Goal: Task Accomplishment & Management: Manage account settings

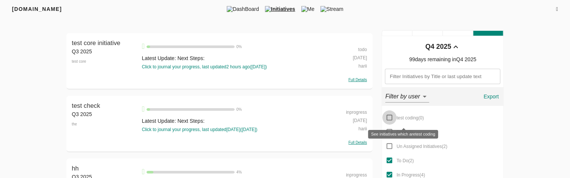
click at [390, 117] on input "test coding ( 0 )" at bounding box center [389, 117] width 14 height 14
checkbox input "false"
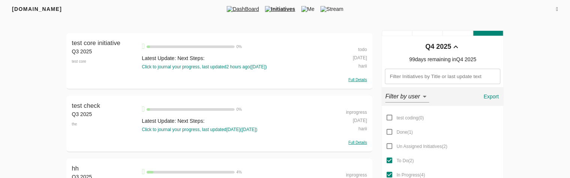
click at [234, 11] on span "DashBoard" at bounding box center [243, 8] width 38 height 7
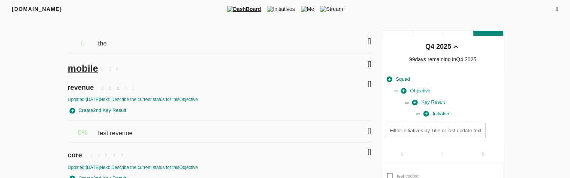
click at [369, 85] on icon at bounding box center [369, 83] width 3 height 9
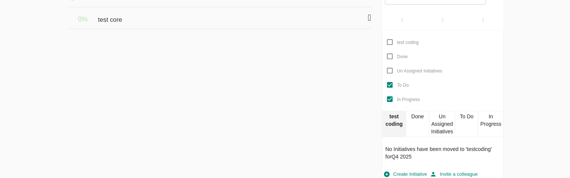
scroll to position [135, 0]
click at [419, 119] on div "Done" at bounding box center [418, 122] width 24 height 26
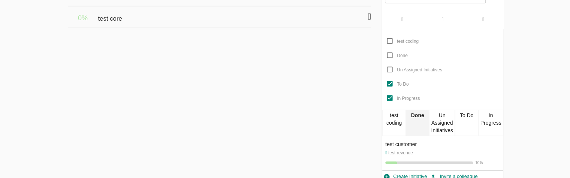
click at [401, 122] on div "test coding" at bounding box center [394, 122] width 24 height 26
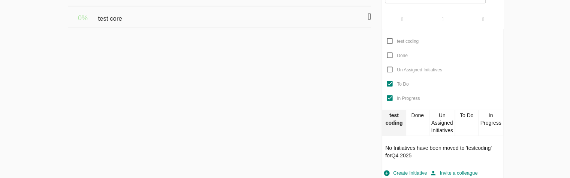
scroll to position [136, 0]
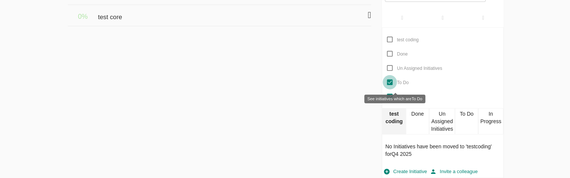
click at [389, 82] on input "To Do" at bounding box center [390, 82] width 14 height 14
checkbox input "false"
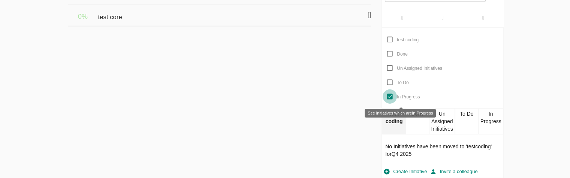
click at [390, 96] on input "In Progress" at bounding box center [390, 96] width 14 height 14
checkbox input "false"
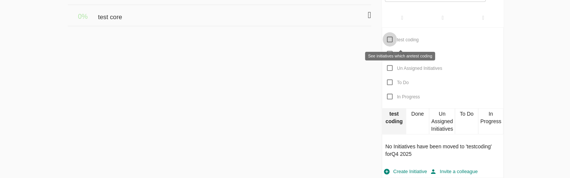
click at [391, 40] on input "test coding" at bounding box center [390, 39] width 14 height 14
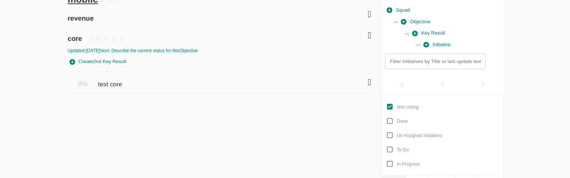
scroll to position [36, 0]
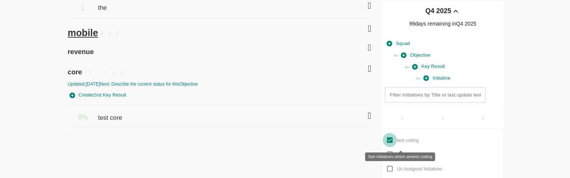
click at [390, 138] on input "test coding" at bounding box center [390, 140] width 14 height 14
checkbox input "false"
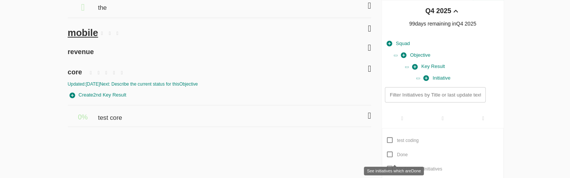
scroll to position [95, 0]
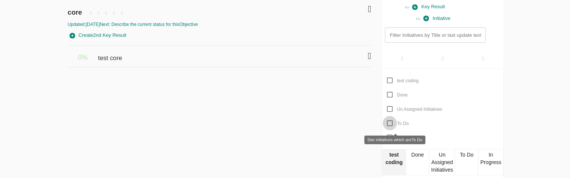
click at [390, 124] on input "To Do" at bounding box center [390, 123] width 14 height 14
checkbox input "true"
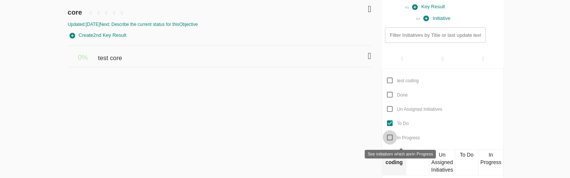
click at [391, 136] on input "In Progress" at bounding box center [390, 137] width 14 height 14
checkbox input "true"
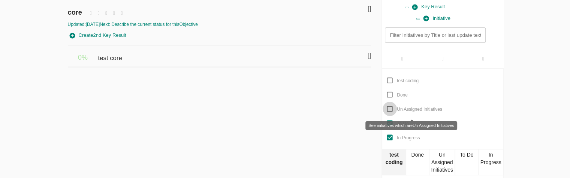
click at [388, 107] on input "Un Assigned Initiatives" at bounding box center [390, 109] width 14 height 14
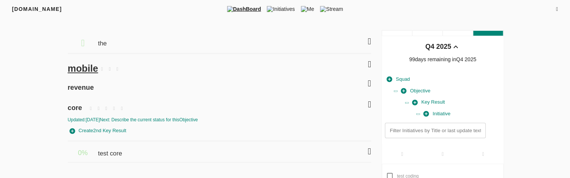
scroll to position [41, 0]
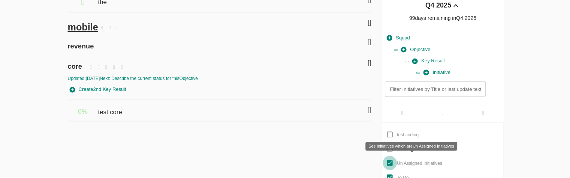
click at [389, 164] on input "Un Assigned Initiatives" at bounding box center [390, 163] width 14 height 14
click at [416, 167] on label "Un Assigned Initiatives" at bounding box center [413, 163] width 60 height 14
click at [397, 167] on input "Un Assigned Initiatives" at bounding box center [390, 163] width 14 height 14
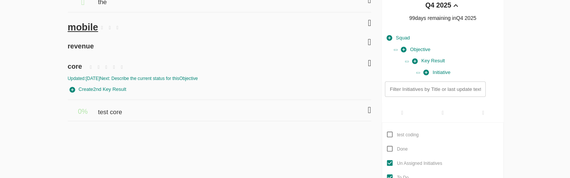
click at [412, 167] on label "Un Assigned Initiatives" at bounding box center [413, 163] width 60 height 14
click at [397, 167] on input "Un Assigned Initiatives" at bounding box center [390, 163] width 14 height 14
checkbox input "false"
click at [370, 109] on icon at bounding box center [369, 109] width 3 height 9
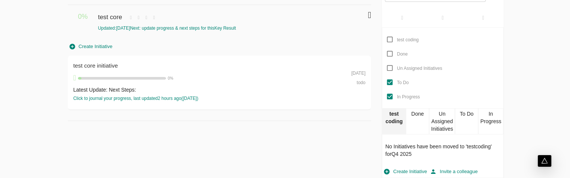
scroll to position [136, 0]
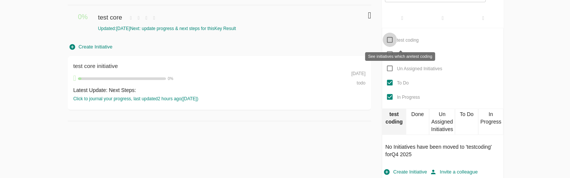
click at [390, 39] on input "test coding" at bounding box center [390, 40] width 14 height 14
checkbox input "true"
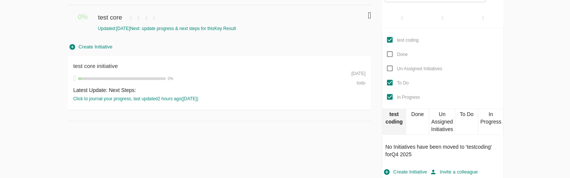
scroll to position [136, 0]
click at [417, 120] on div "Done" at bounding box center [418, 121] width 24 height 26
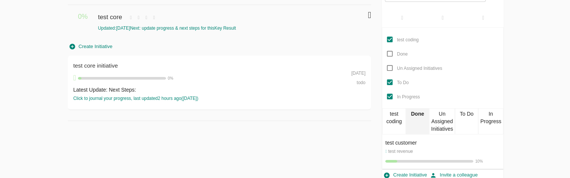
click at [396, 121] on div "test coding" at bounding box center [394, 121] width 24 height 26
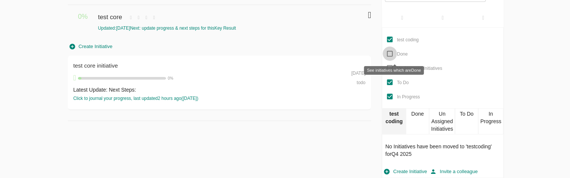
click at [391, 54] on input "Done" at bounding box center [390, 53] width 14 height 14
checkbox input "true"
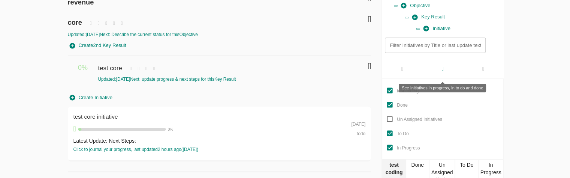
scroll to position [87, 0]
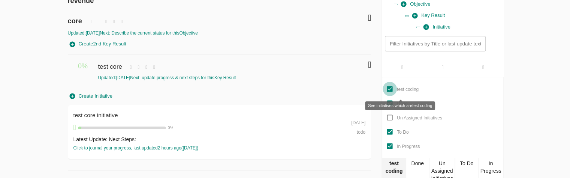
click at [389, 87] on input "test coding" at bounding box center [390, 89] width 14 height 14
checkbox input "false"
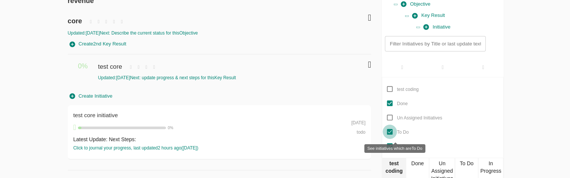
click at [388, 129] on input "To Do" at bounding box center [390, 131] width 14 height 14
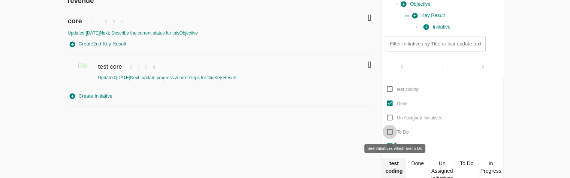
click at [389, 131] on input "To Do" at bounding box center [390, 131] width 14 height 14
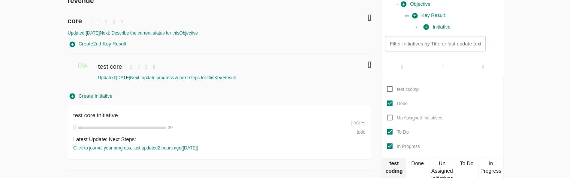
click at [368, 64] on icon at bounding box center [369, 64] width 3 height 9
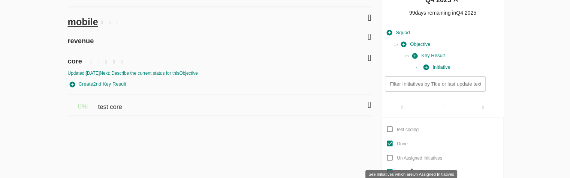
scroll to position [67, 0]
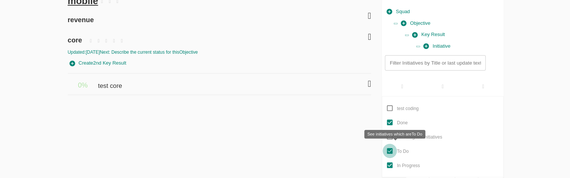
click at [388, 148] on input "To Do" at bounding box center [390, 151] width 14 height 14
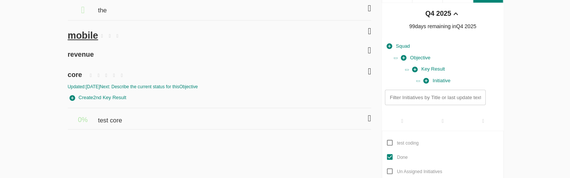
click at [370, 118] on icon at bounding box center [369, 118] width 3 height 9
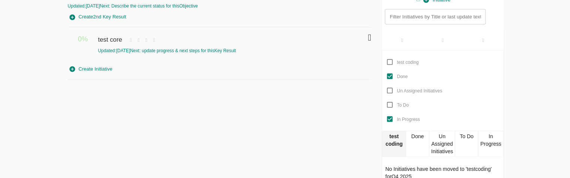
scroll to position [115, 0]
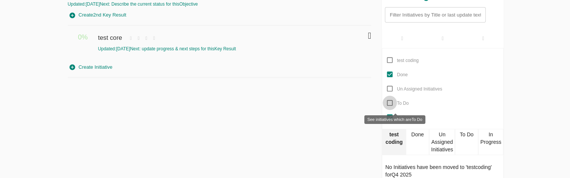
click at [391, 102] on input "To Do" at bounding box center [390, 103] width 14 height 14
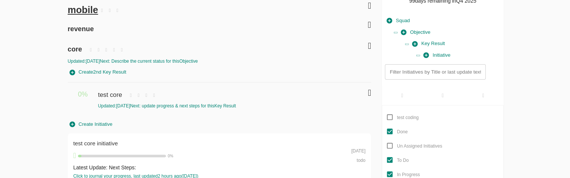
scroll to position [58, 0]
click at [391, 161] on input "To Do" at bounding box center [390, 160] width 14 height 14
checkbox input "false"
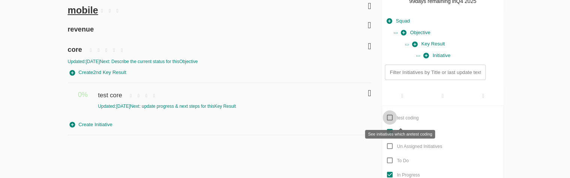
click at [388, 114] on input "test coding" at bounding box center [390, 117] width 14 height 14
checkbox input "true"
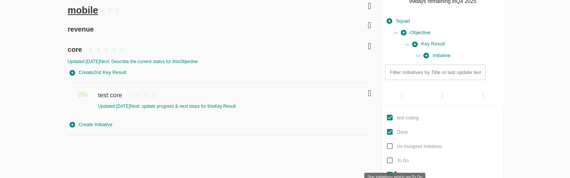
scroll to position [78, 0]
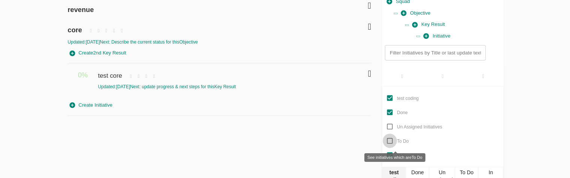
click at [388, 142] on input "To Do" at bounding box center [390, 140] width 14 height 14
checkbox input "true"
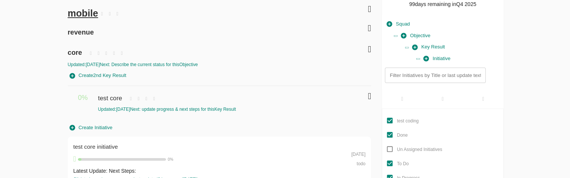
scroll to position [54, 0]
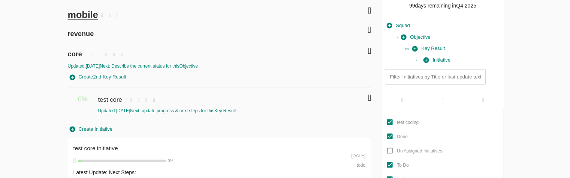
click at [217, 73] on div "core Updated: 16-09-2025 Next: Describe the current status for this Objective C…" at bounding box center [220, 123] width 304 height 162
click at [368, 48] on icon at bounding box center [369, 50] width 3 height 9
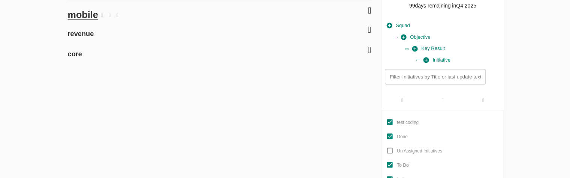
click at [368, 48] on icon at bounding box center [369, 49] width 3 height 9
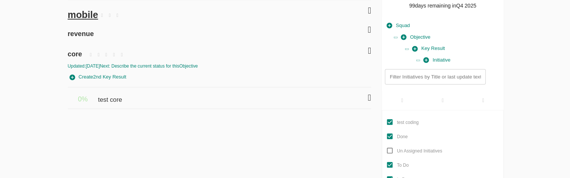
click at [368, 26] on icon at bounding box center [369, 29] width 3 height 9
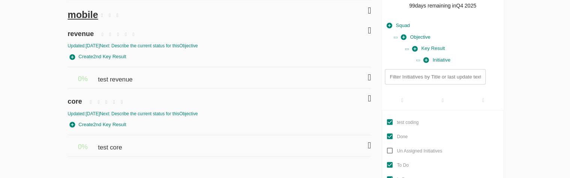
click at [368, 75] on icon at bounding box center [369, 77] width 3 height 9
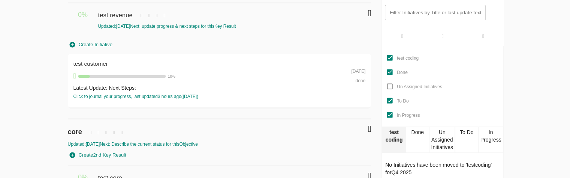
scroll to position [136, 0]
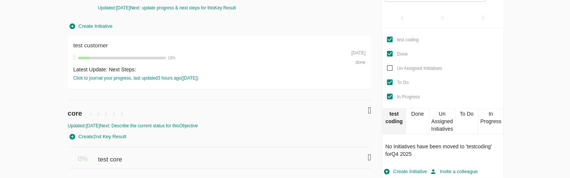
click at [368, 157] on icon at bounding box center [369, 157] width 3 height 9
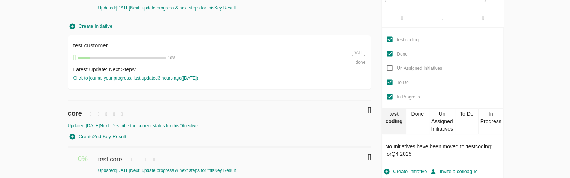
click at [368, 157] on icon at bounding box center [369, 157] width 3 height 9
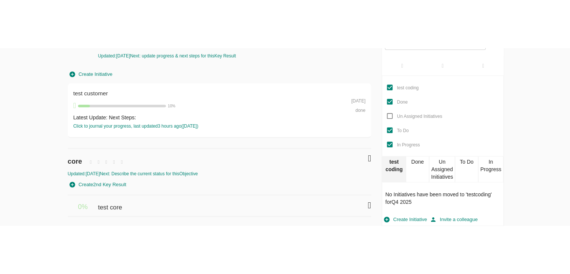
scroll to position [40, 0]
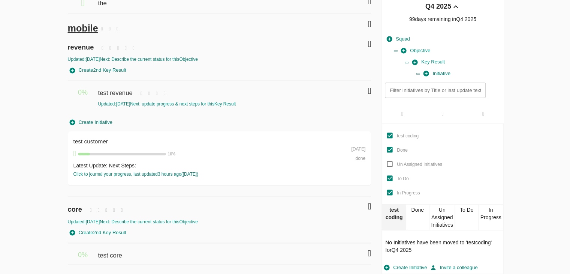
click at [371, 177] on div "the mobile revenue Updated: 16-09-2025 Next: Describe the current status for th…" at bounding box center [219, 132] width 307 height 284
click at [369, 177] on icon at bounding box center [369, 253] width 3 height 9
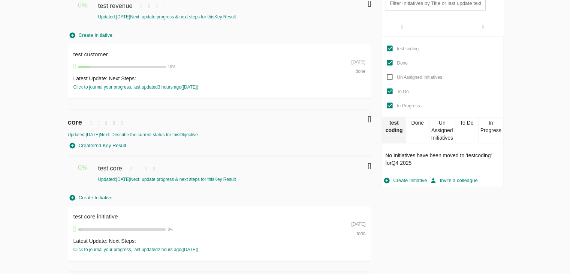
scroll to position [112, 0]
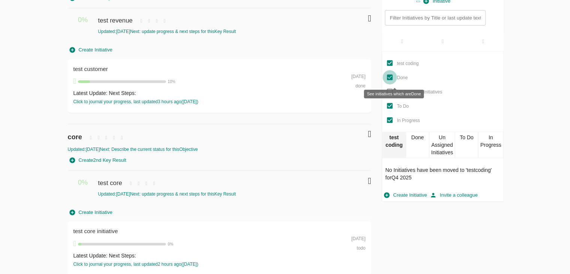
click at [390, 76] on input "Done" at bounding box center [390, 77] width 14 height 14
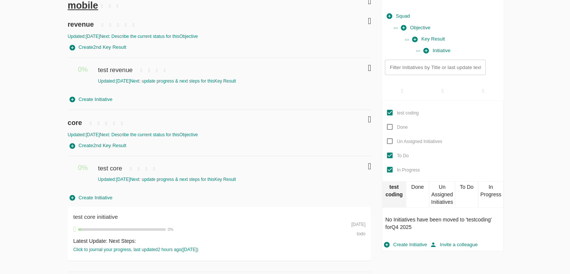
scroll to position [63, 0]
click at [393, 127] on input "Done" at bounding box center [390, 127] width 14 height 14
checkbox input "true"
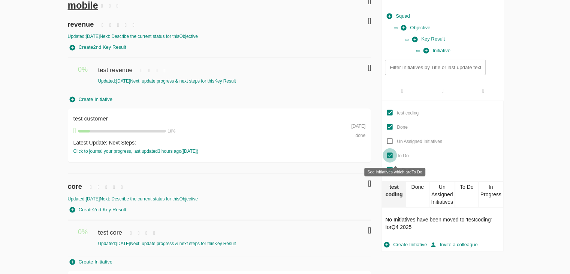
click at [392, 155] on input "To Do" at bounding box center [390, 155] width 14 height 14
checkbox input "true"
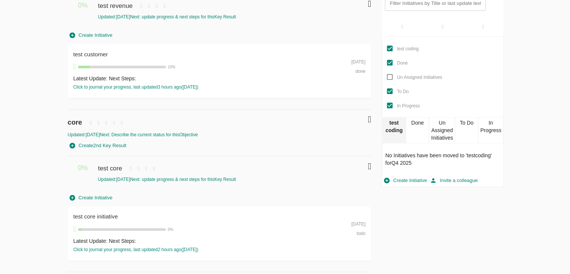
click at [416, 140] on div "Done" at bounding box center [418, 130] width 24 height 26
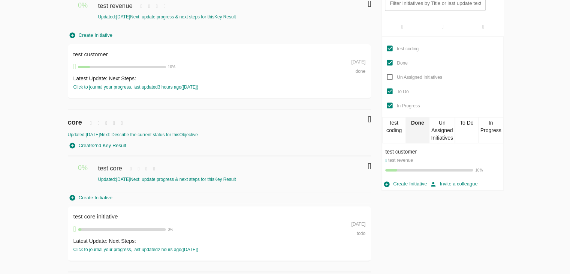
click at [448, 134] on div "Un Assigned Initiatives" at bounding box center [441, 130] width 25 height 26
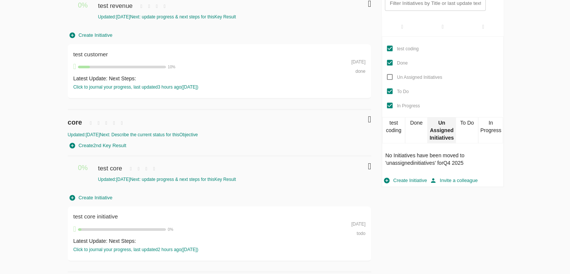
click at [460, 134] on div "To Do" at bounding box center [467, 130] width 23 height 26
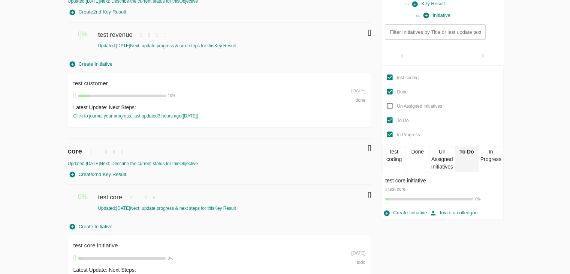
scroll to position [99, 0]
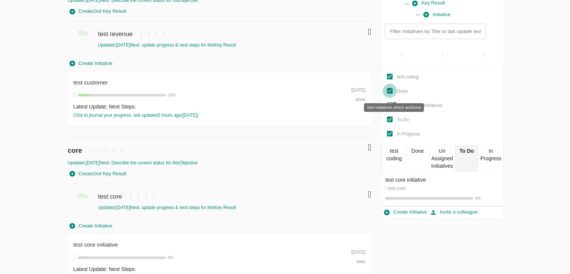
click at [388, 89] on input "Done" at bounding box center [390, 91] width 14 height 14
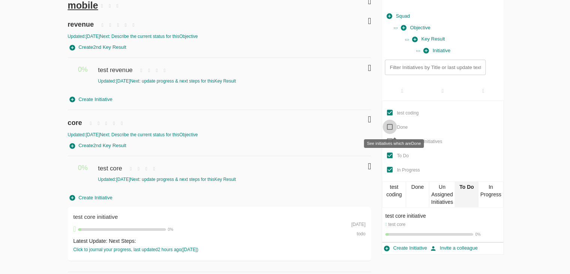
click at [390, 125] on input "Done" at bounding box center [390, 127] width 14 height 14
checkbox input "true"
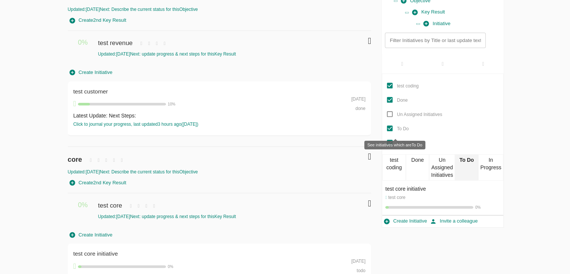
scroll to position [90, 0]
click at [391, 129] on input "To Do" at bounding box center [390, 128] width 14 height 14
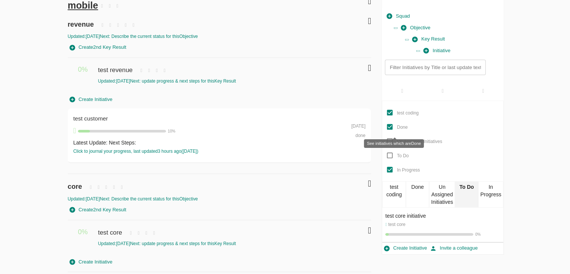
scroll to position [63, 0]
click at [389, 153] on input "To Do" at bounding box center [390, 155] width 14 height 14
checkbox input "true"
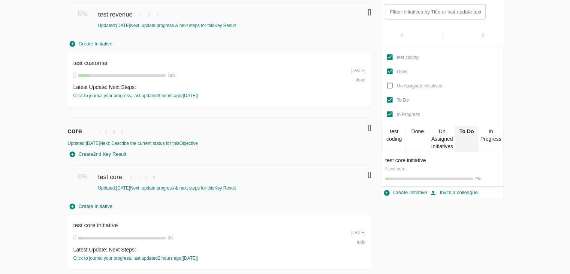
scroll to position [120, 0]
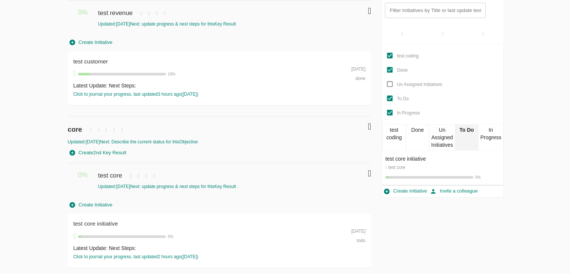
click at [404, 138] on div "test coding" at bounding box center [394, 137] width 24 height 26
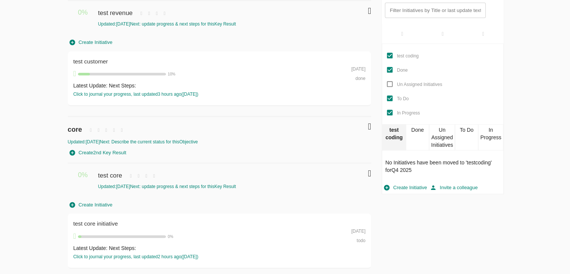
click at [414, 141] on div "Done" at bounding box center [418, 137] width 24 height 26
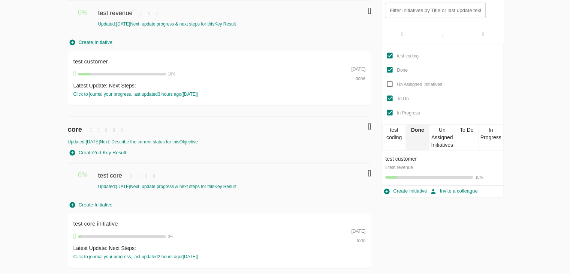
click at [460, 136] on div "To Do" at bounding box center [467, 137] width 24 height 26
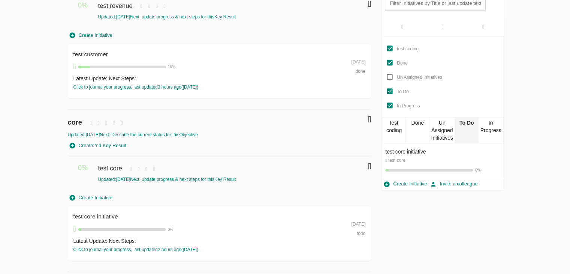
scroll to position [0, 0]
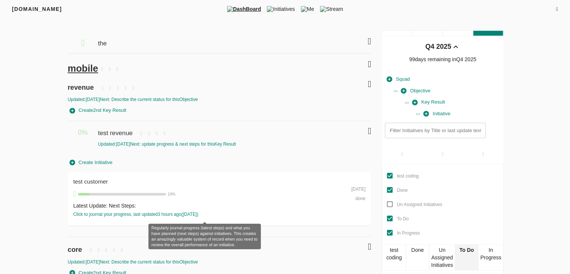
click at [125, 177] on div "Click to journal your progress, last updated 3 hours ago ( 23-09-2025 )" at bounding box center [204, 214] width 263 height 6
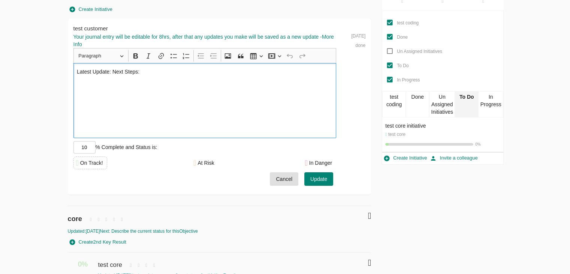
scroll to position [159, 0]
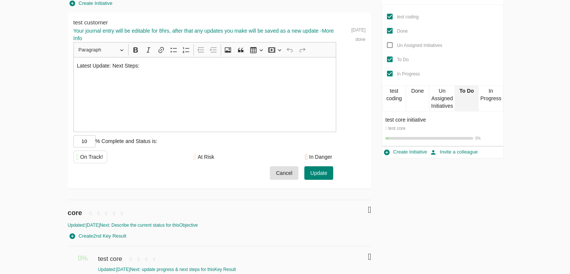
click at [358, 39] on span "done" at bounding box center [360, 39] width 10 height 5
click at [279, 177] on span "Cancel" at bounding box center [284, 172] width 16 height 9
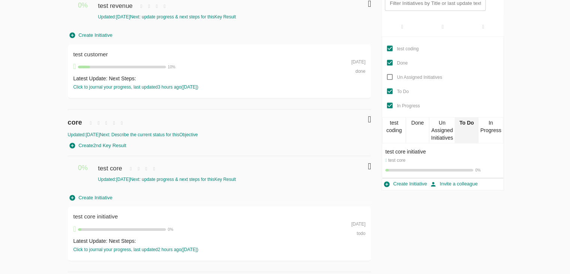
click at [0, 35] on div "FRIYAY.COM DashBoard Initiatives Me Stream Filters Q4 2025 the mobile revenue U…" at bounding box center [285, 73] width 570 height 401
click at [116, 144] on span "Create 2nd Key Result" at bounding box center [98, 145] width 57 height 9
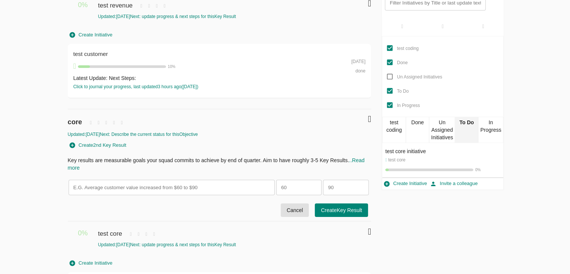
click at [301, 177] on div at bounding box center [220, 219] width 304 height 5
click at [295, 177] on span "Cancel" at bounding box center [295, 209] width 16 height 9
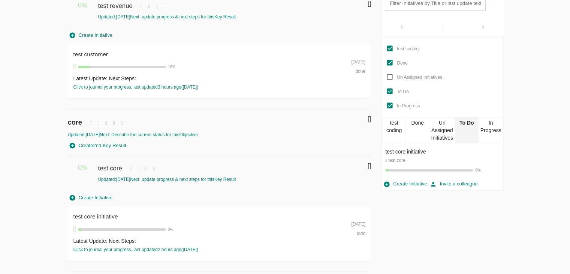
click at [112, 177] on div "Latest Update: Next Steps:" at bounding box center [204, 240] width 263 height 7
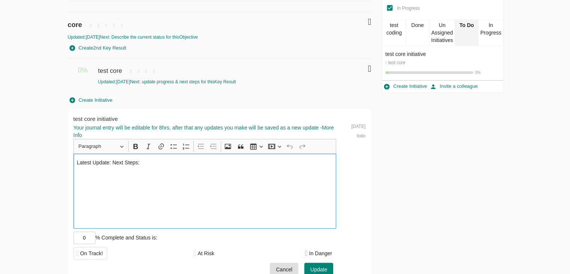
scroll to position [226, 0]
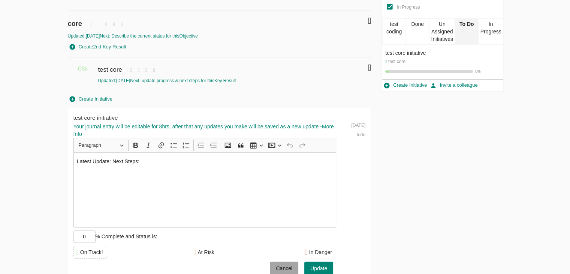
click at [286, 177] on span "Cancel" at bounding box center [284, 268] width 16 height 9
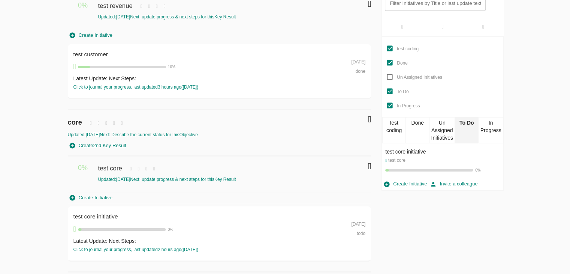
scroll to position [127, 0]
click at [105, 177] on span "test core initiative" at bounding box center [97, 216] width 48 height 6
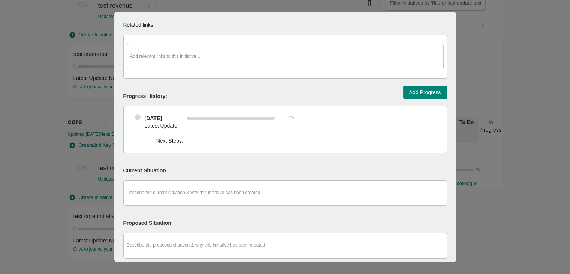
scroll to position [0, 0]
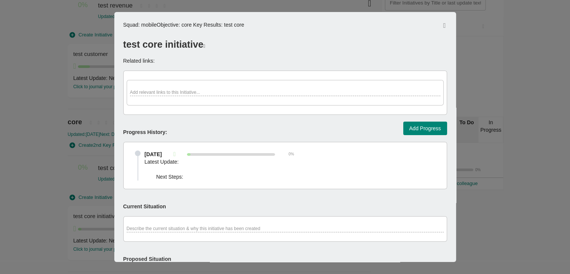
click at [81, 141] on div at bounding box center [285, 137] width 570 height 274
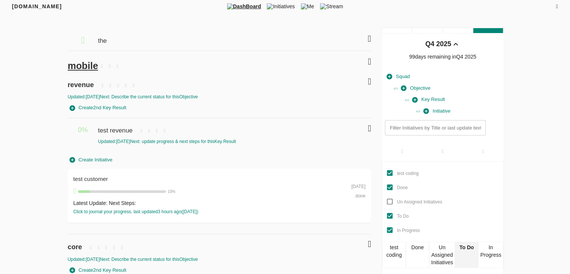
scroll to position [127, 0]
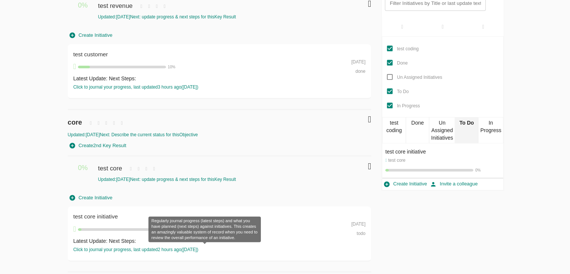
click at [120, 177] on div "Click to journal your progress, last updated 2 hours ago ( 23-09-2025 )" at bounding box center [204, 249] width 263 height 6
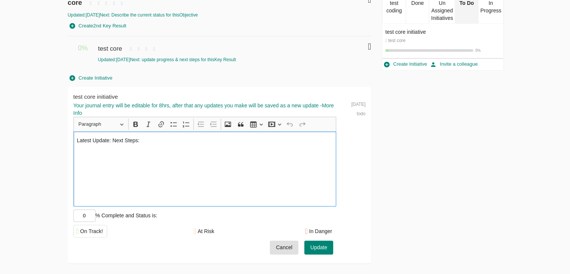
scroll to position [249, 0]
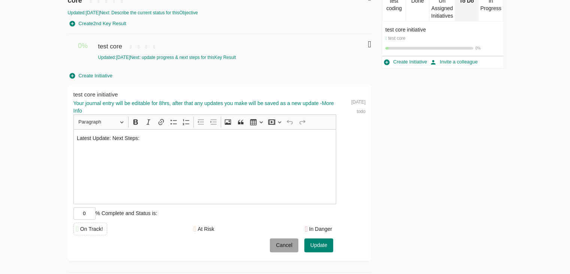
click at [280, 177] on button "Cancel" at bounding box center [284, 245] width 28 height 14
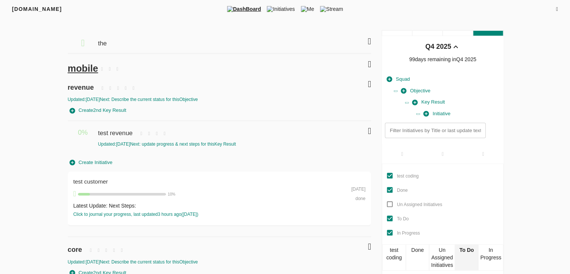
scroll to position [0, 0]
click at [83, 70] on span "mobile" at bounding box center [83, 68] width 30 height 10
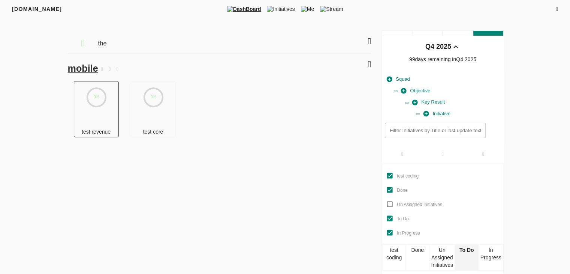
click at [94, 95] on text "0%" at bounding box center [97, 96] width 6 height 4
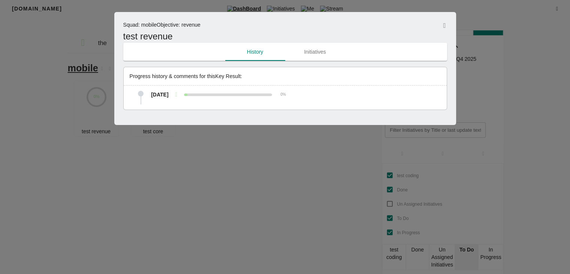
click at [319, 51] on span "Initiatives" at bounding box center [315, 51] width 51 height 9
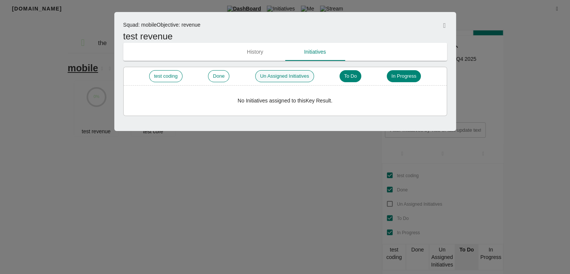
click at [289, 80] on div "Un Assigned Initiatives" at bounding box center [284, 76] width 59 height 12
click at [222, 71] on div "Done" at bounding box center [218, 76] width 21 height 12
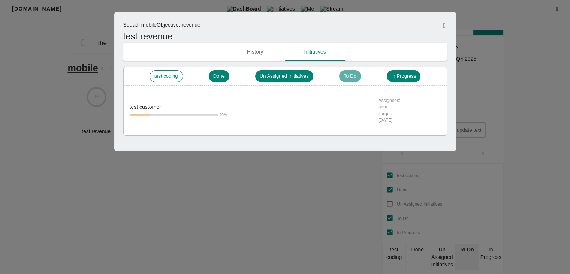
click at [361, 78] on span "To Do" at bounding box center [350, 76] width 22 height 7
click at [357, 78] on span "To Do" at bounding box center [350, 76] width 22 height 7
click at [223, 79] on span "Done" at bounding box center [219, 76] width 21 height 7
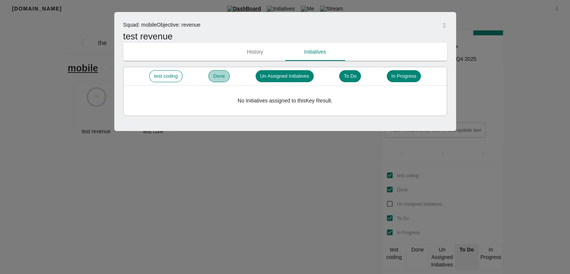
click at [223, 79] on span "Done" at bounding box center [219, 76] width 21 height 7
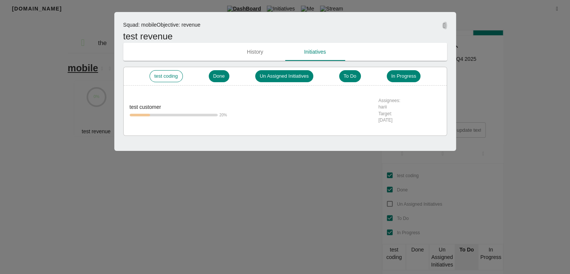
click at [443, 25] on icon "button" at bounding box center [444, 25] width 3 height 7
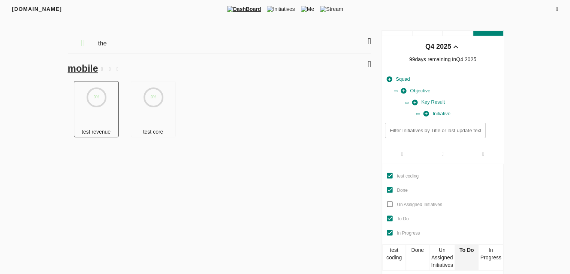
click at [100, 121] on div "0%" at bounding box center [96, 103] width 45 height 45
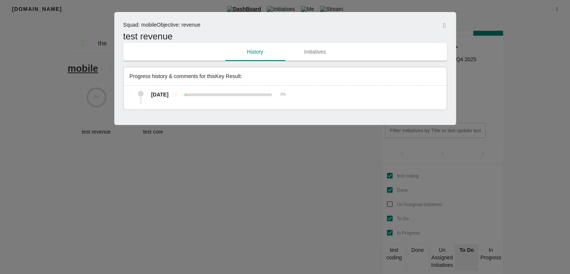
click at [308, 50] on span "Initiatives" at bounding box center [315, 51] width 51 height 9
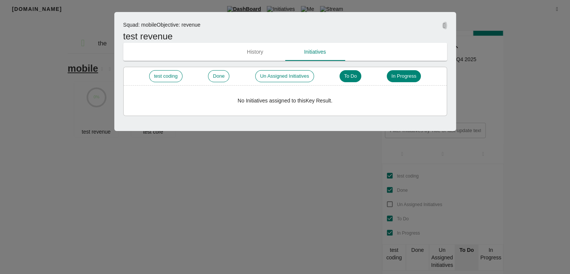
click at [442, 24] on button "button" at bounding box center [444, 25] width 5 height 9
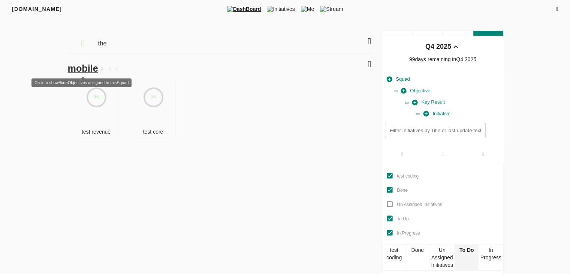
click at [88, 72] on span "mobile" at bounding box center [83, 68] width 30 height 10
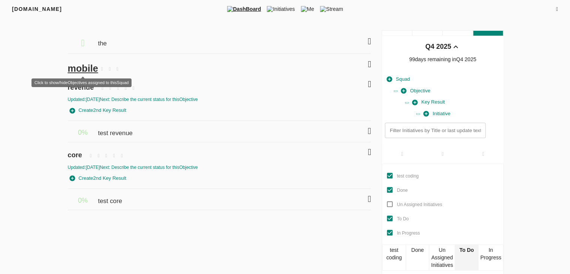
click at [85, 68] on span "mobile" at bounding box center [83, 68] width 30 height 10
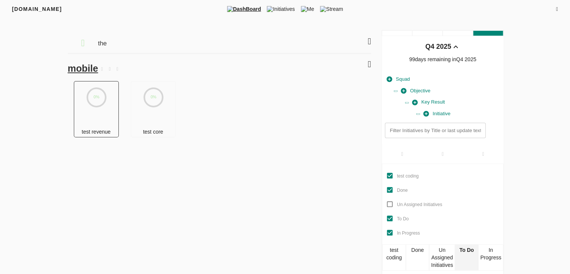
click at [89, 116] on div "0%" at bounding box center [96, 103] width 45 height 45
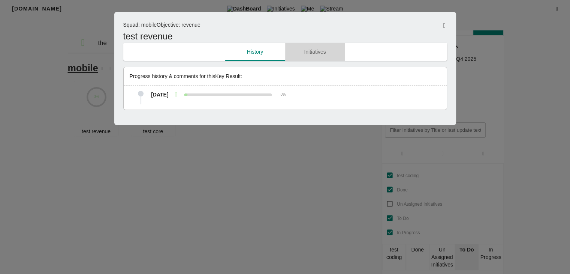
click at [315, 53] on span "Initiatives" at bounding box center [315, 51] width 51 height 9
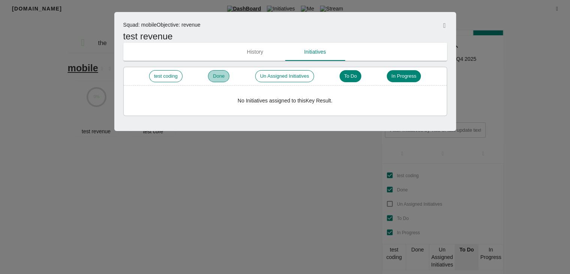
click at [217, 78] on span "Done" at bounding box center [218, 76] width 21 height 7
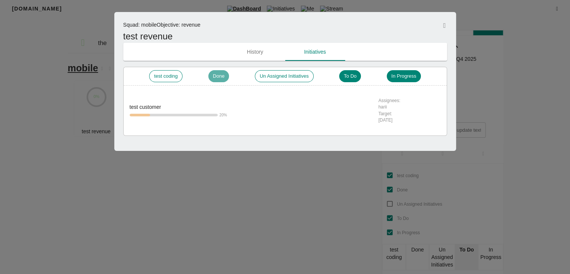
click at [217, 78] on span "Done" at bounding box center [218, 76] width 21 height 7
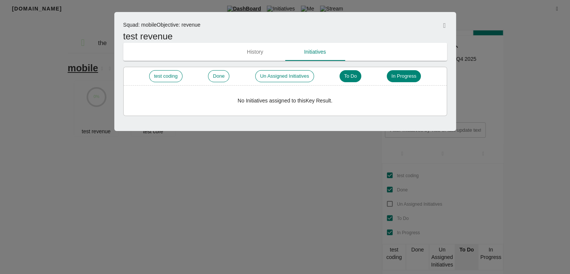
click at [442, 24] on div at bounding box center [444, 25] width 5 height 9
click at [443, 24] on icon "button" at bounding box center [444, 25] width 3 height 7
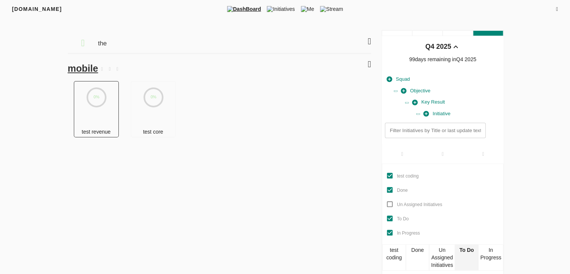
click at [94, 103] on icon at bounding box center [96, 97] width 18 height 18
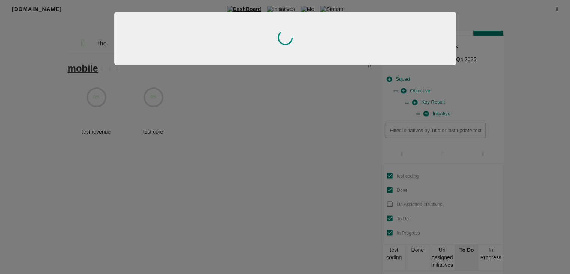
click at [60, 102] on div at bounding box center [285, 137] width 570 height 274
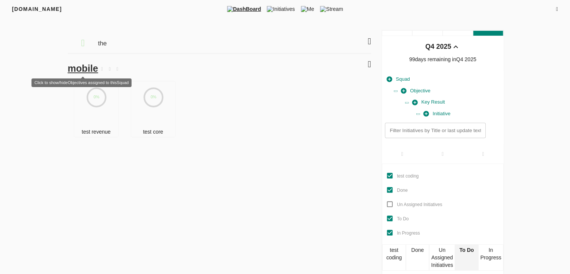
click at [83, 72] on span "mobile" at bounding box center [83, 68] width 30 height 10
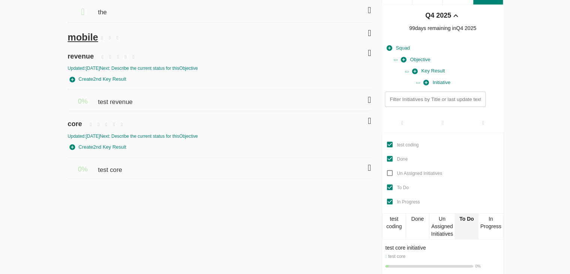
scroll to position [43, 0]
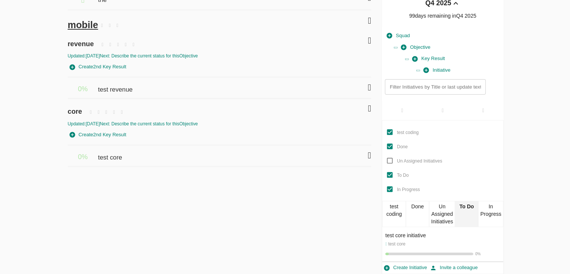
click at [368, 87] on icon at bounding box center [369, 87] width 3 height 9
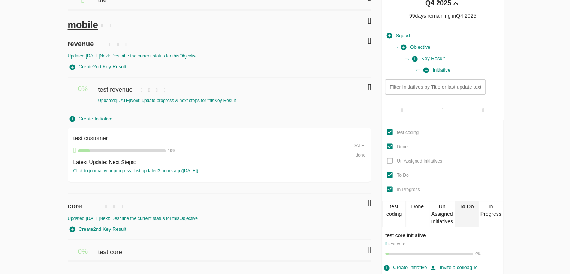
click at [369, 177] on icon at bounding box center [369, 249] width 3 height 9
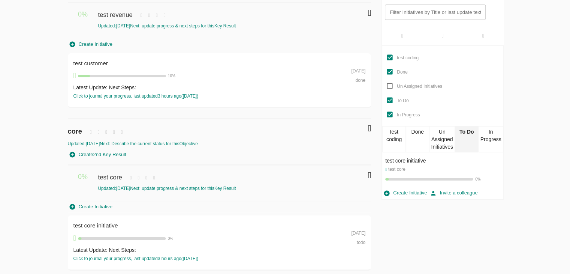
scroll to position [127, 0]
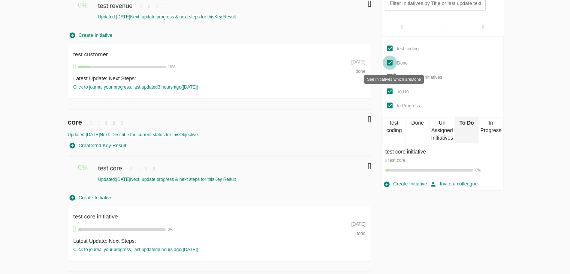
click at [390, 60] on input "Done" at bounding box center [390, 62] width 14 height 14
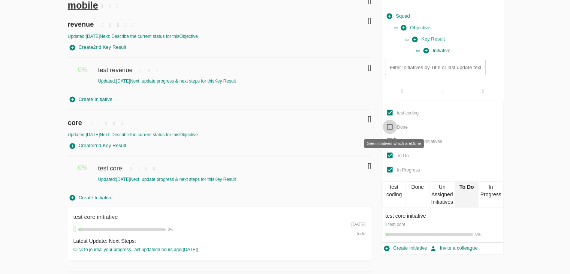
click at [388, 126] on input "Done" at bounding box center [390, 127] width 14 height 14
checkbox input "true"
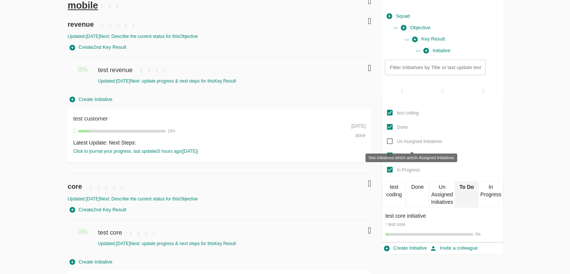
scroll to position [127, 0]
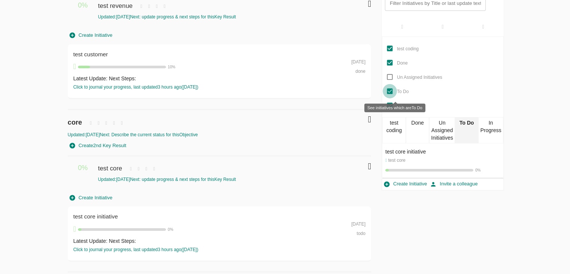
click at [390, 89] on input "To Do" at bounding box center [390, 91] width 14 height 14
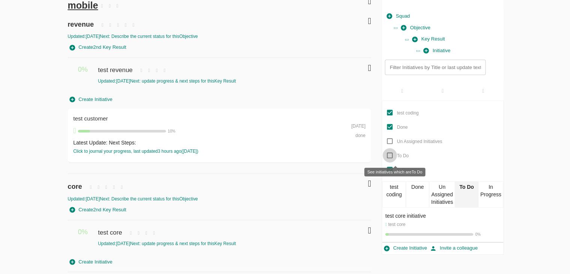
click at [388, 154] on input "To Do" at bounding box center [390, 155] width 14 height 14
checkbox input "true"
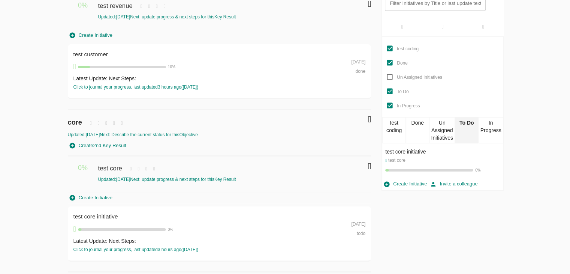
click at [398, 138] on div "test coding" at bounding box center [394, 130] width 24 height 26
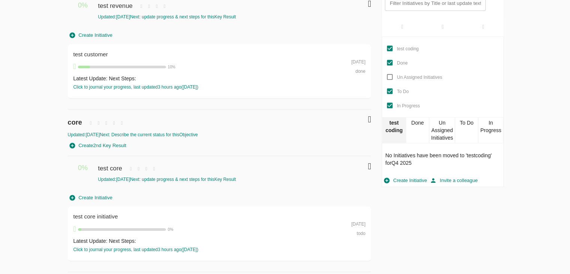
click at [435, 127] on div "Un Assigned Initiatives" at bounding box center [441, 130] width 25 height 26
click at [411, 128] on div "Done" at bounding box center [416, 130] width 23 height 26
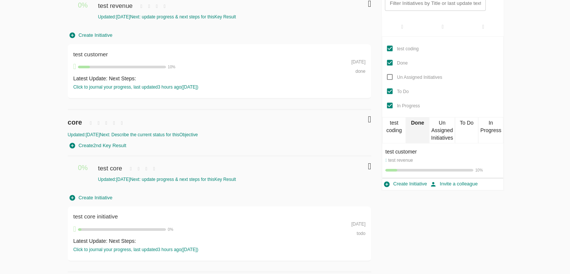
click at [474, 129] on div "To Do" at bounding box center [467, 130] width 24 height 26
click at [496, 133] on div "In Progress" at bounding box center [490, 130] width 25 height 26
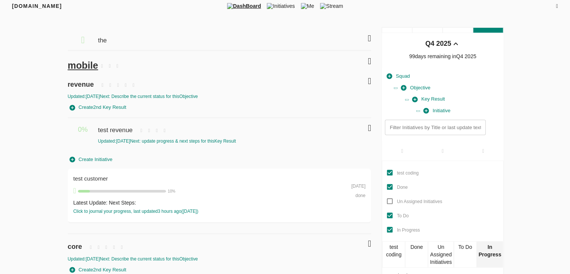
scroll to position [0, 0]
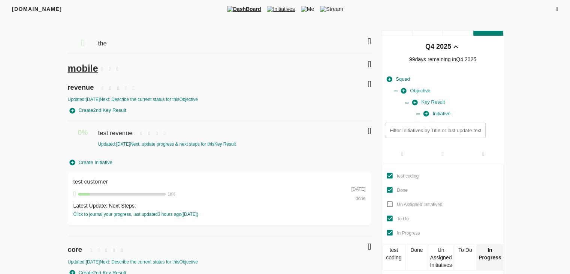
click at [285, 11] on span "Initiatives" at bounding box center [281, 8] width 34 height 7
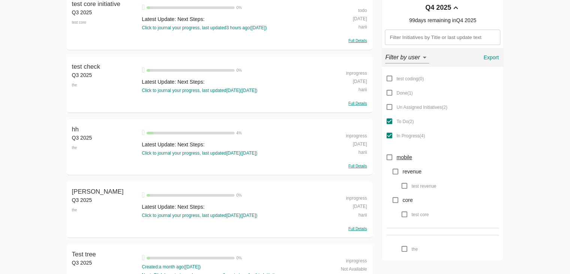
scroll to position [40, 0]
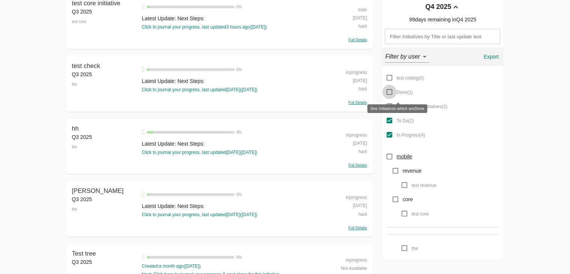
click at [388, 91] on input "Done ( 1 )" at bounding box center [389, 92] width 14 height 14
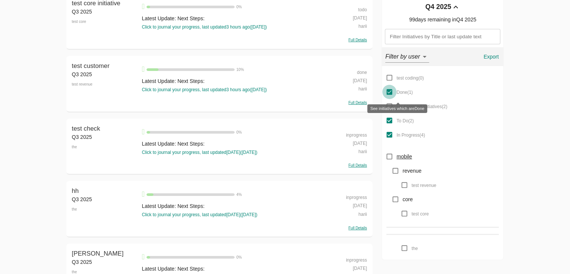
click at [388, 91] on input "Done ( 1 )" at bounding box center [389, 92] width 14 height 14
checkbox input "false"
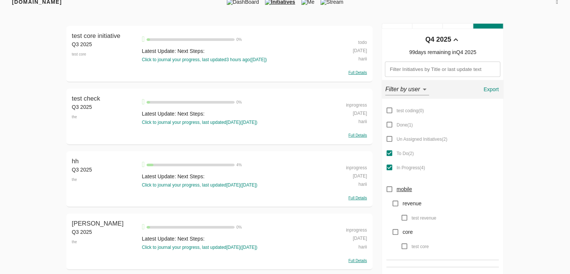
scroll to position [7, 0]
click at [388, 153] on input "To Do ( 2 )" at bounding box center [389, 153] width 14 height 14
checkbox input "false"
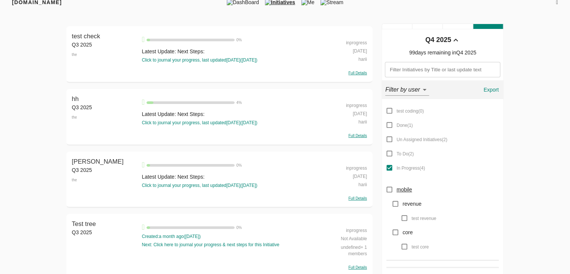
scroll to position [25, 0]
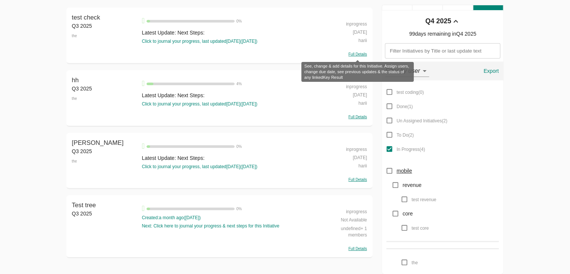
click at [355, 52] on span "Full Details" at bounding box center [358, 54] width 18 height 4
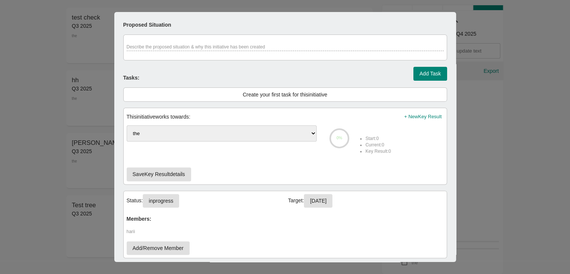
scroll to position [234, 0]
click at [169, 177] on span "inprogress" at bounding box center [161, 200] width 24 height 9
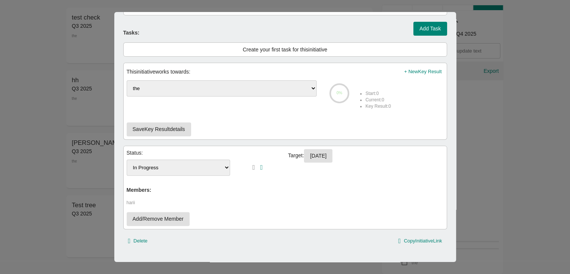
scroll to position [285, 0]
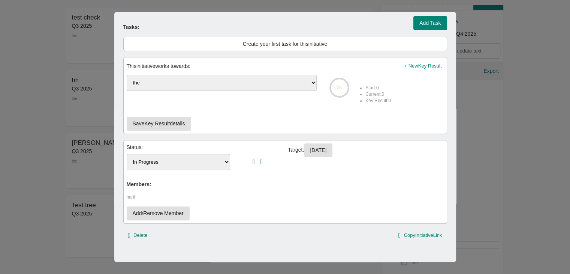
click at [211, 163] on select "test coding Done Un Assigned Initiatives To Do In Progress" at bounding box center [179, 162] width 104 height 16
select select "done"
click at [127, 154] on select "test coding Done Un Assigned Initiatives To Do In Progress" at bounding box center [179, 162] width 104 height 16
click at [260, 161] on icon "button" at bounding box center [261, 161] width 3 height 7
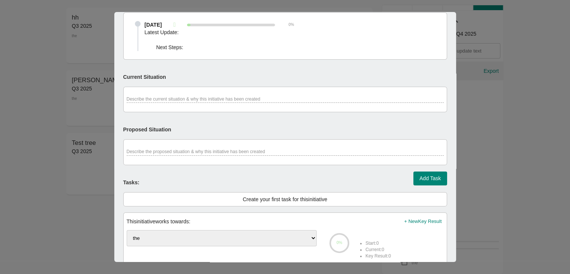
scroll to position [0, 0]
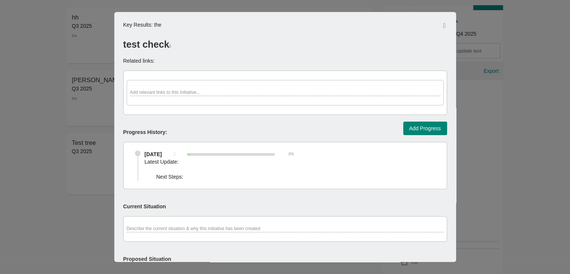
click at [90, 156] on div at bounding box center [285, 137] width 570 height 274
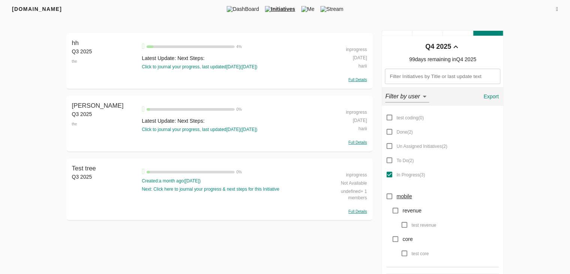
click at [361, 50] on div "inprogress" at bounding box center [345, 49] width 44 height 8
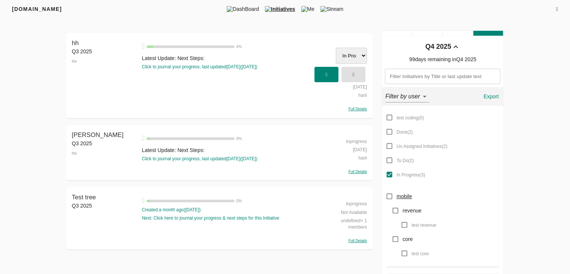
click at [356, 53] on select "test coding Done Un Assigned Initiatives To Do In Progress" at bounding box center [351, 56] width 31 height 16
select select "done"
click at [336, 48] on select "test coding Done Un Assigned Initiatives To Do In Progress" at bounding box center [351, 56] width 31 height 16
click at [333, 74] on span "button" at bounding box center [326, 74] width 16 height 12
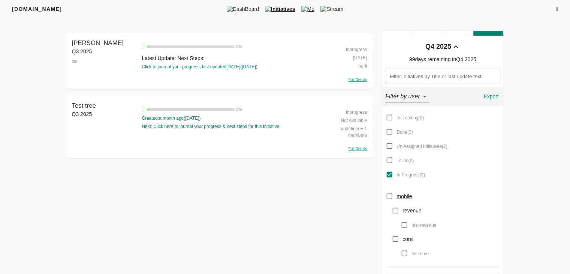
click at [314, 7] on span "Me" at bounding box center [307, 8] width 19 height 7
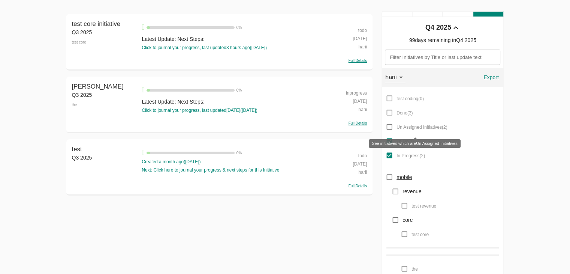
scroll to position [25, 0]
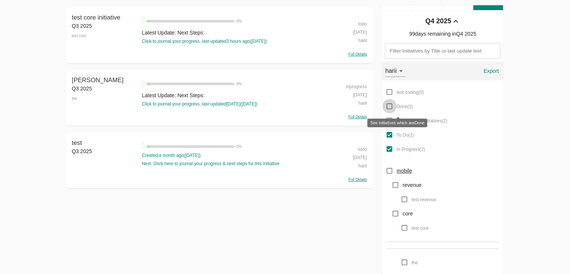
click at [390, 107] on input "Done ( 3 )" at bounding box center [389, 106] width 14 height 14
checkbox input "true"
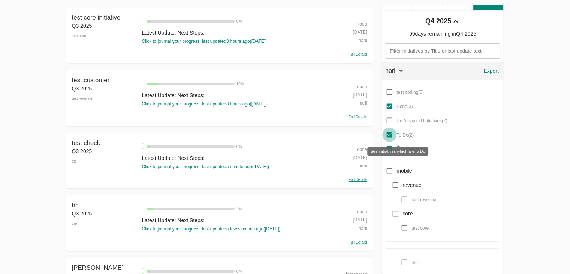
click at [388, 136] on input "To Do ( 2 )" at bounding box center [389, 134] width 14 height 14
checkbox input "false"
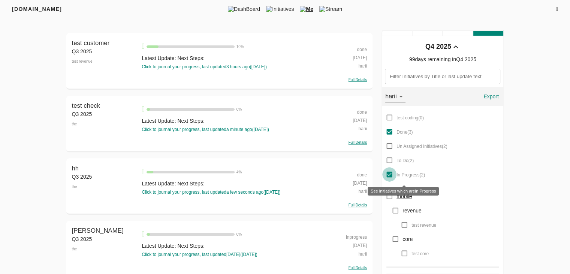
click at [391, 173] on input "In Progress ( 2 )" at bounding box center [389, 174] width 14 height 14
checkbox input "false"
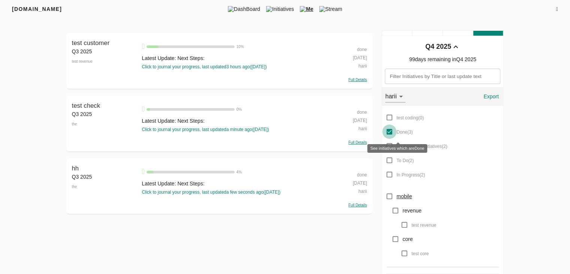
click at [390, 131] on input "Done ( 3 )" at bounding box center [389, 131] width 14 height 14
checkbox input "false"
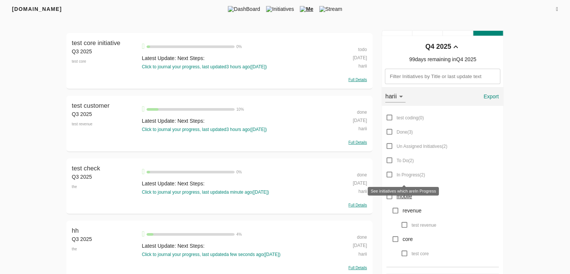
click at [391, 175] on input "In Progress ( 2 )" at bounding box center [389, 174] width 14 height 14
checkbox input "true"
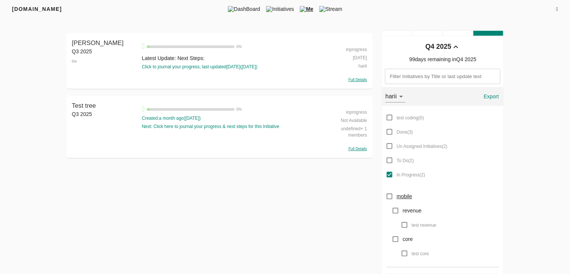
scroll to position [1, 0]
click at [339, 7] on span "Stream" at bounding box center [330, 7] width 29 height 7
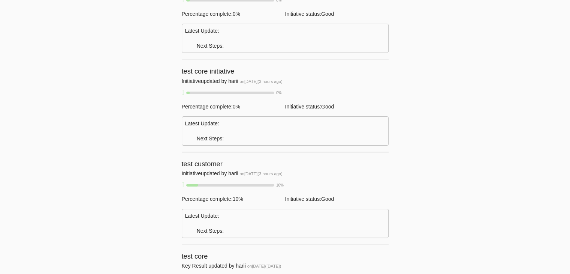
scroll to position [155, 0]
click at [221, 84] on div "Initiative updated by harii on 23-09-2025 ( 3 hours ago )" at bounding box center [285, 79] width 207 height 7
click at [202, 109] on div "Percentage complete: 0 %" at bounding box center [233, 105] width 103 height 7
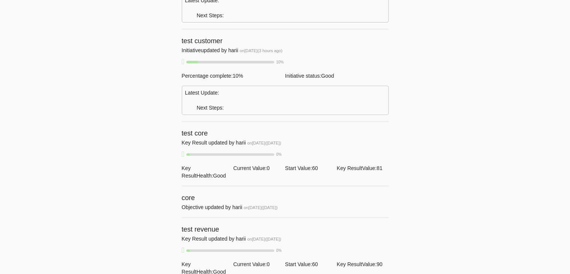
scroll to position [0, 0]
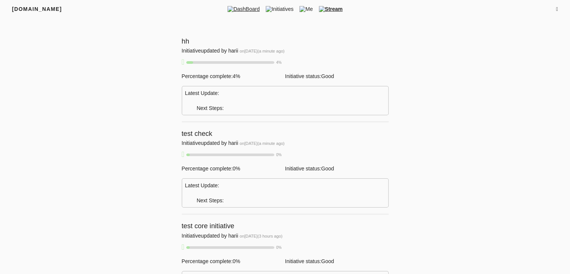
click at [241, 9] on span "DashBoard" at bounding box center [244, 8] width 38 height 7
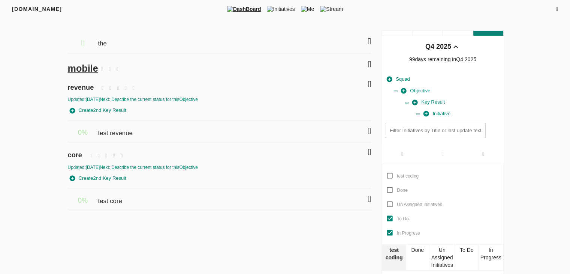
scroll to position [40, 0]
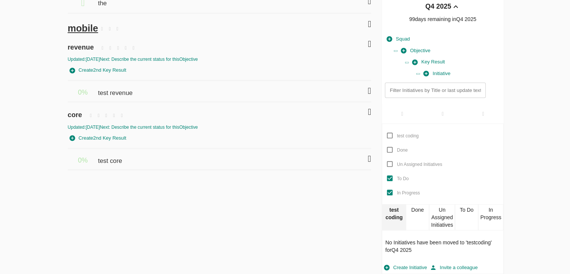
click at [370, 90] on icon at bounding box center [369, 90] width 3 height 9
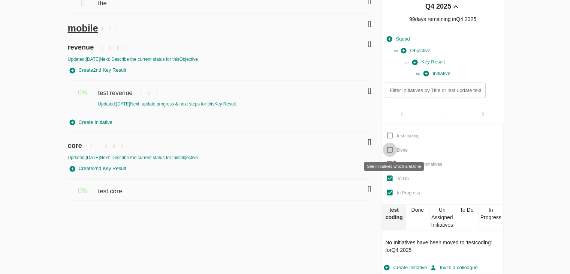
click at [388, 151] on input "Done" at bounding box center [390, 149] width 14 height 14
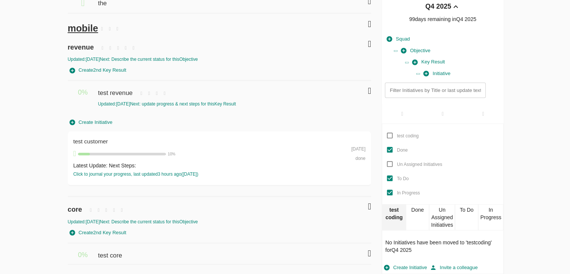
click at [368, 177] on icon at bounding box center [369, 253] width 3 height 9
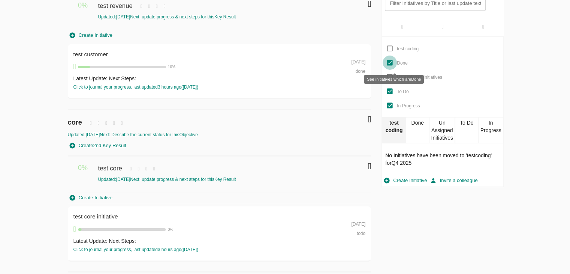
click at [390, 63] on input "Done" at bounding box center [390, 62] width 14 height 14
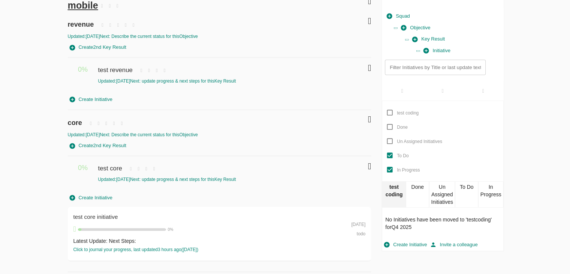
scroll to position [63, 0]
click at [388, 126] on input "Done" at bounding box center [390, 127] width 14 height 14
checkbox input "true"
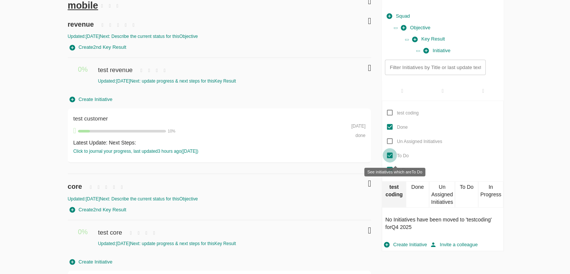
click at [389, 156] on input "To Do" at bounding box center [390, 155] width 14 height 14
checkbox input "false"
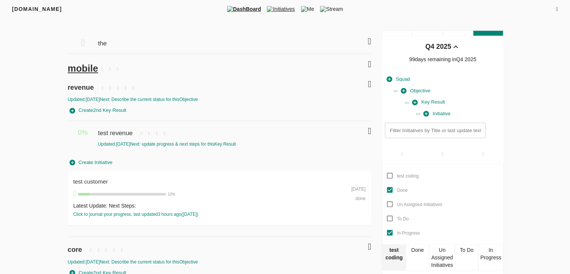
click at [289, 9] on span "Initiatives" at bounding box center [281, 8] width 34 height 7
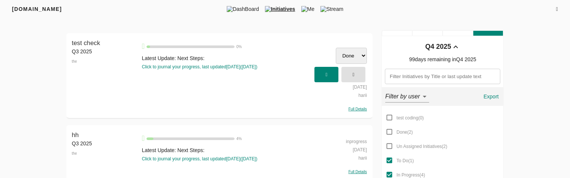
select select "done"
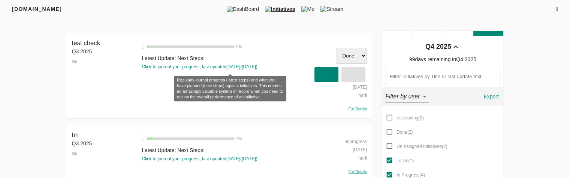
click at [302, 69] on div "Click to journal your progress, last updated 7 days ago ( 16-09-2025 )" at bounding box center [230, 67] width 177 height 6
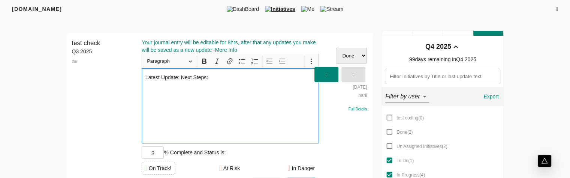
click at [357, 73] on span "button" at bounding box center [353, 74] width 16 height 12
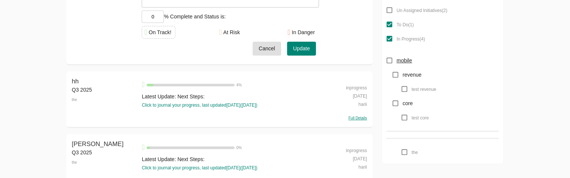
scroll to position [136, 0]
click at [265, 48] on span "Cancel" at bounding box center [267, 47] width 16 height 9
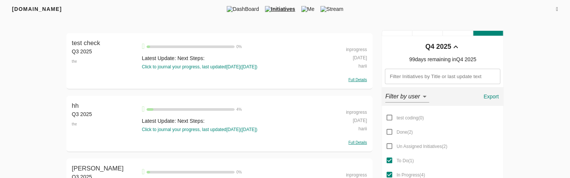
scroll to position [1, 0]
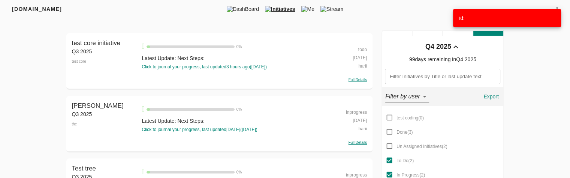
click at [557, 15] on div "id:" at bounding box center [507, 18] width 108 height 18
click at [490, 16] on div "id:" at bounding box center [507, 18] width 108 height 18
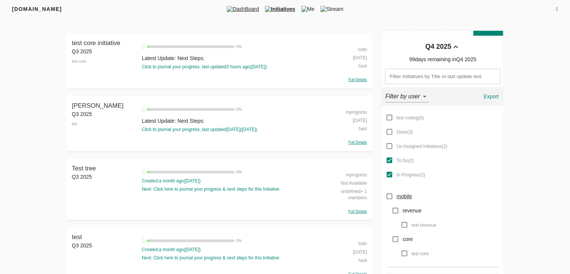
click at [241, 12] on span "DashBoard" at bounding box center [243, 8] width 38 height 7
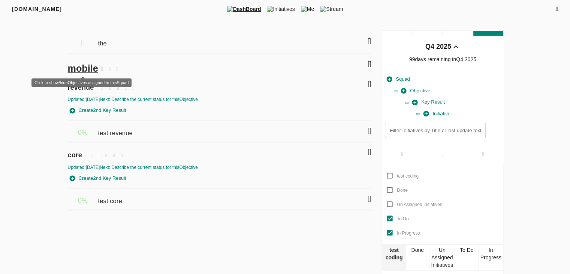
click at [87, 71] on span "mobile" at bounding box center [83, 68] width 30 height 10
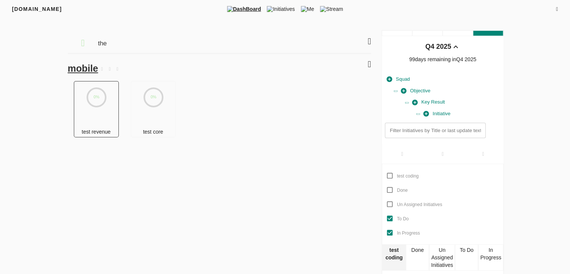
click at [97, 105] on icon at bounding box center [96, 97] width 18 height 18
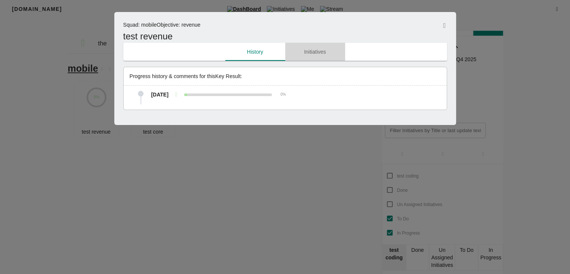
click at [311, 57] on button "Initiatives" at bounding box center [315, 52] width 60 height 18
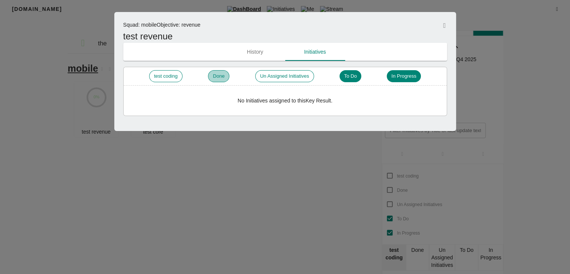
click at [219, 77] on span "Done" at bounding box center [218, 76] width 21 height 7
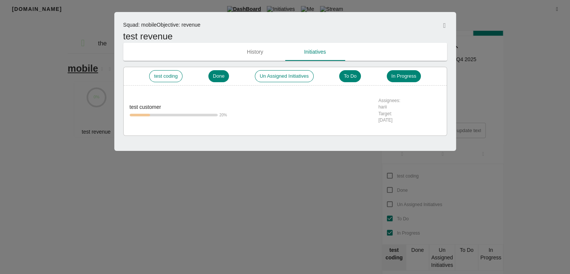
click at [342, 82] on div "test coding Done Un Assigned Initiatives To Do In Progress" at bounding box center [285, 76] width 323 height 18
click at [443, 25] on icon "button" at bounding box center [444, 25] width 3 height 7
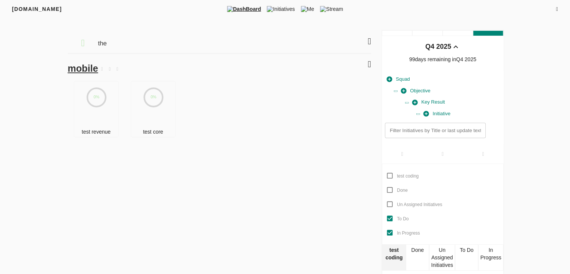
click at [400, 79] on span "Squad" at bounding box center [398, 79] width 23 height 9
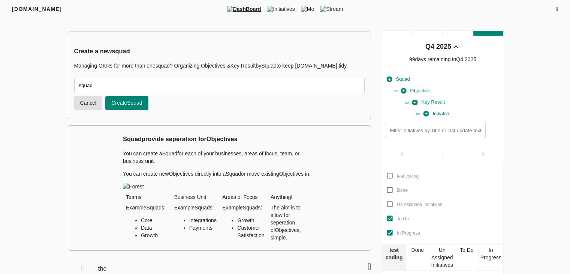
type input "squad"
click at [142, 105] on span "Create Squad" at bounding box center [126, 102] width 31 height 9
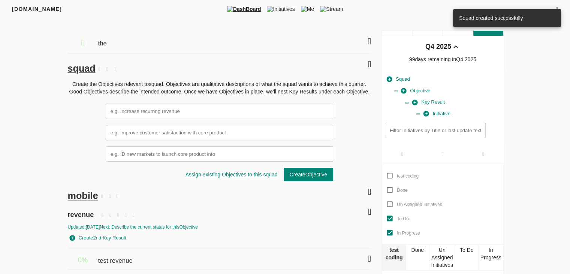
click at [427, 90] on span "Objective" at bounding box center [415, 91] width 29 height 9
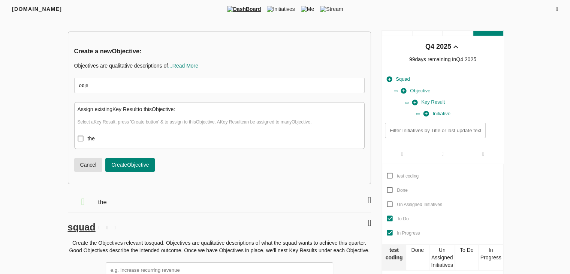
type input "obje"
click at [130, 165] on span "Create Objective" at bounding box center [129, 164] width 37 height 9
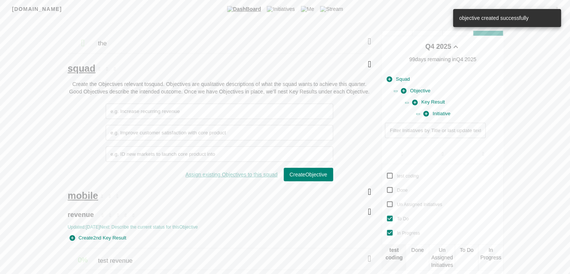
click at [434, 103] on span "Key Result" at bounding box center [428, 102] width 33 height 9
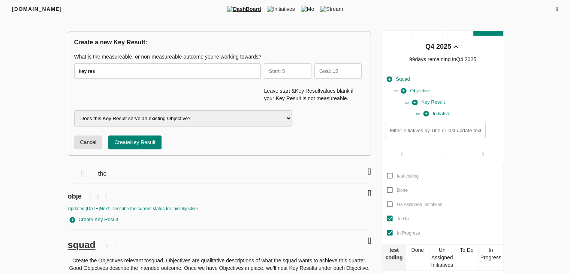
type input "key res"
type input "5"
type input "10"
click at [121, 118] on select "Does this Key Result serve an existing Objective? obje revenue core" at bounding box center [183, 118] width 218 height 16
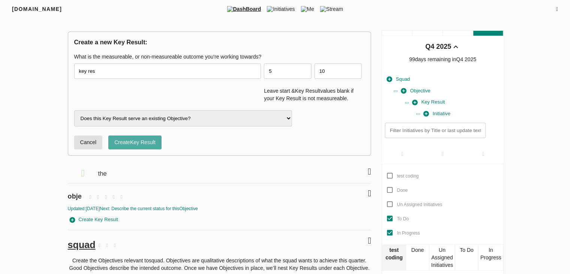
click at [135, 147] on button "Create Key Result" at bounding box center [134, 142] width 53 height 14
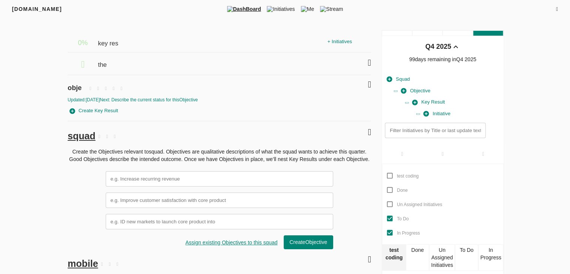
click at [442, 112] on span "Initiative" at bounding box center [437, 113] width 27 height 9
click at [439, 114] on span "Initiative" at bounding box center [437, 113] width 27 height 9
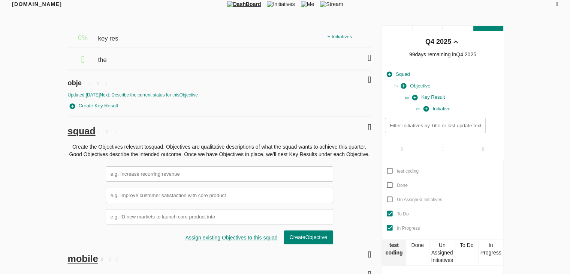
scroll to position [4, 0]
click at [430, 105] on span "Initiative" at bounding box center [437, 109] width 27 height 9
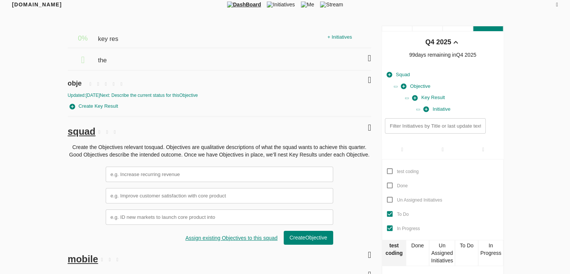
click at [430, 105] on span "Initiative" at bounding box center [437, 109] width 27 height 9
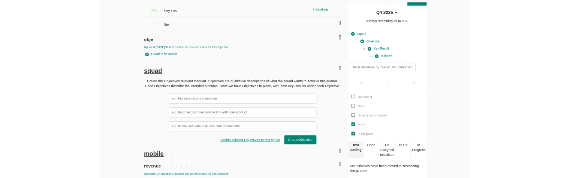
scroll to position [26, 0]
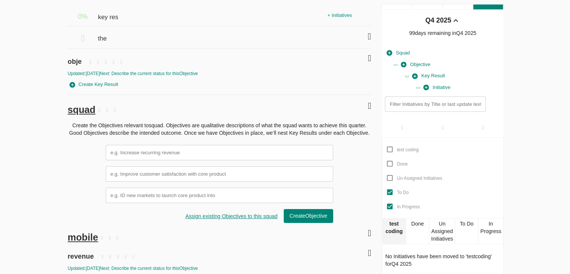
click at [436, 82] on button "Initiative" at bounding box center [437, 88] width 31 height 12
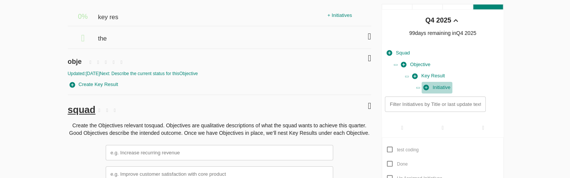
click at [445, 85] on span "Initiative" at bounding box center [437, 87] width 27 height 9
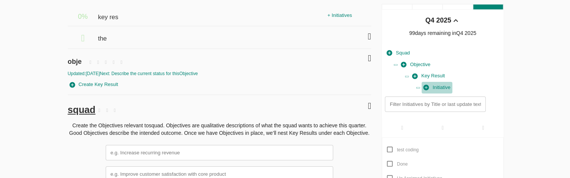
click at [445, 85] on span "Initiative" at bounding box center [437, 87] width 27 height 9
click at [447, 86] on span "Initiative" at bounding box center [437, 87] width 27 height 9
